Goal: Browse casually: Explore the website without a specific task or goal

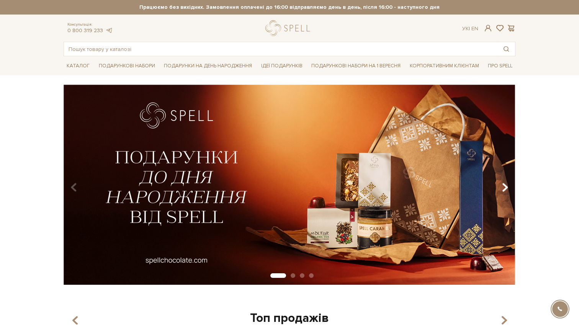
click at [502, 186] on icon "Carousel Navigation" at bounding box center [505, 187] width 7 height 13
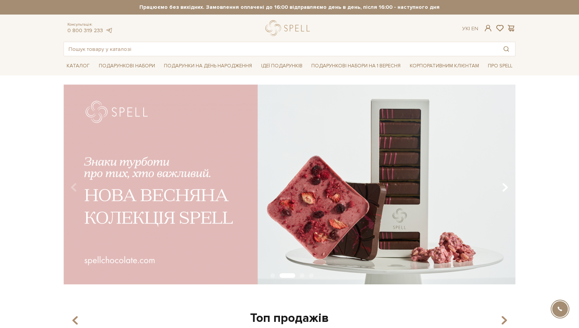
click at [502, 186] on icon "Carousel Navigation" at bounding box center [505, 187] width 7 height 13
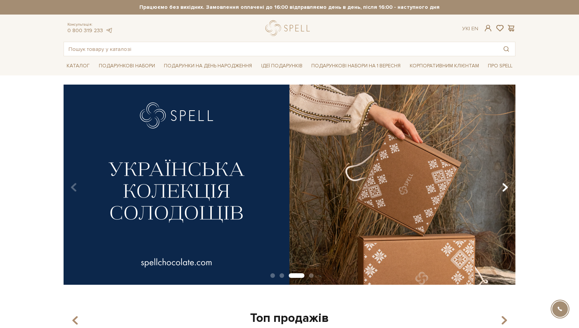
click at [502, 186] on icon "Carousel Navigation" at bounding box center [505, 187] width 7 height 13
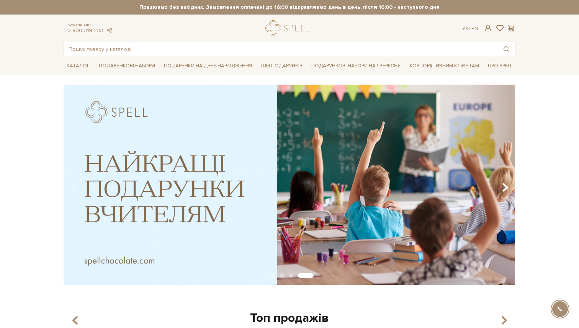
click at [502, 186] on icon "Carousel Navigation" at bounding box center [505, 187] width 7 height 13
